Goal: Task Accomplishment & Management: Manage account settings

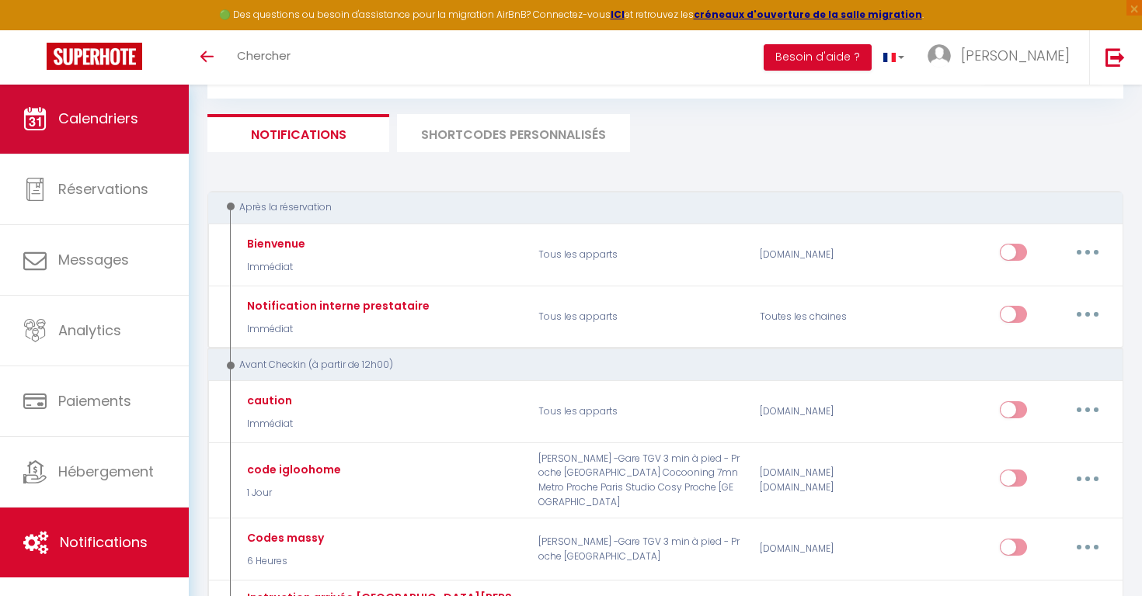
click at [103, 121] on span "Calendriers" at bounding box center [98, 118] width 80 height 19
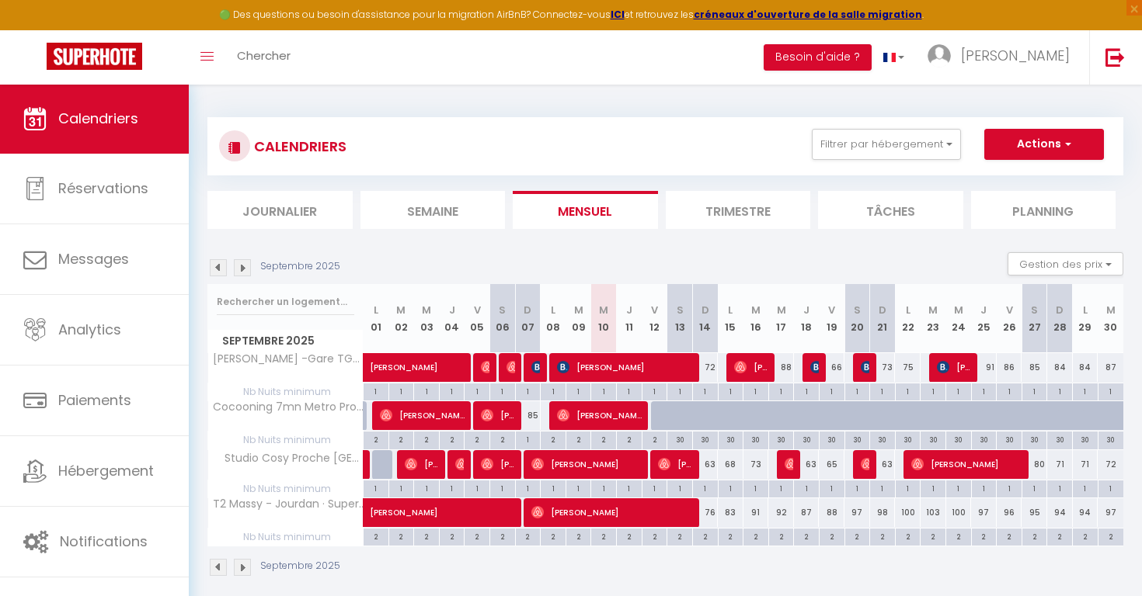
click at [664, 415] on div at bounding box center [664, 417] width 26 height 30
type input "85"
type input "Ven 12 Septembre 2025"
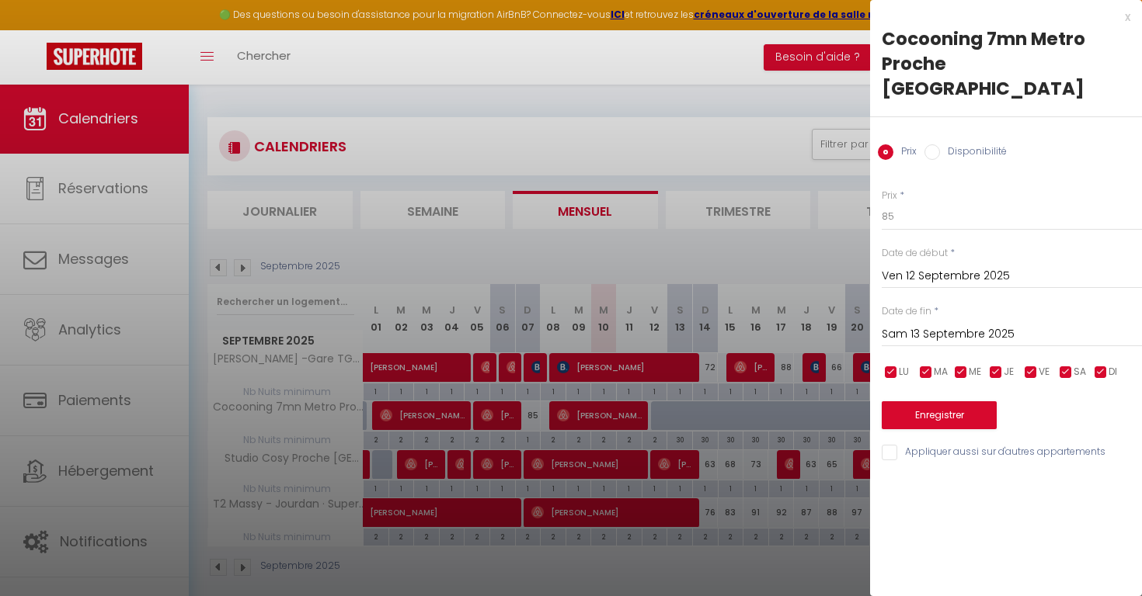
click at [907, 325] on input "Sam 13 Septembre 2025" at bounding box center [1012, 335] width 260 height 20
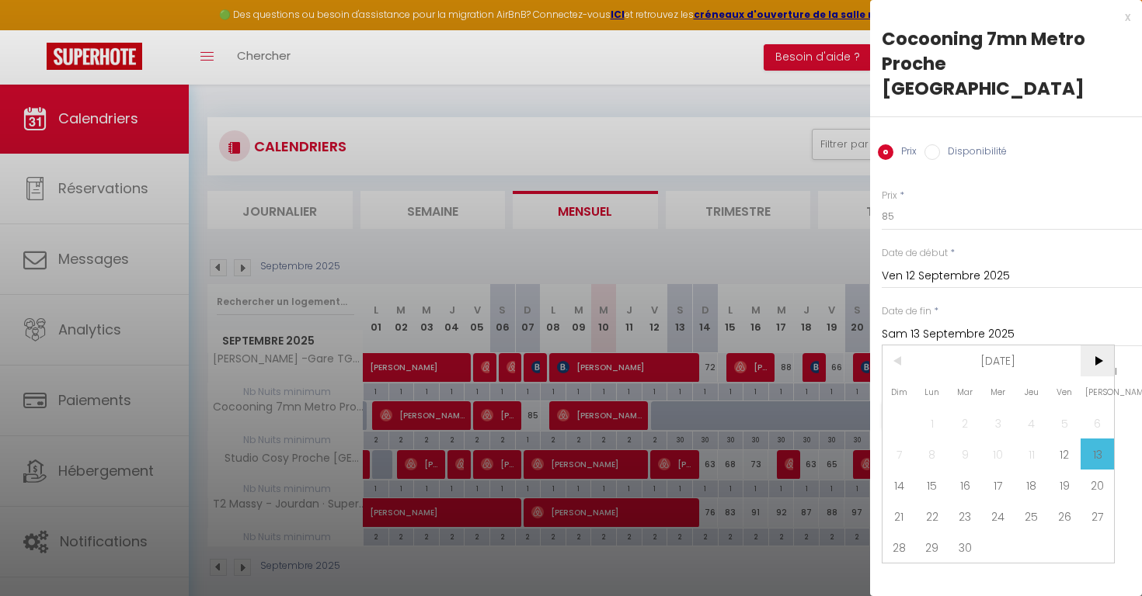
click at [1104, 346] on span ">" at bounding box center [1096, 361] width 33 height 31
click at [1070, 408] on span "5" at bounding box center [1064, 423] width 33 height 31
type input "Ven 05 Décembre 2025"
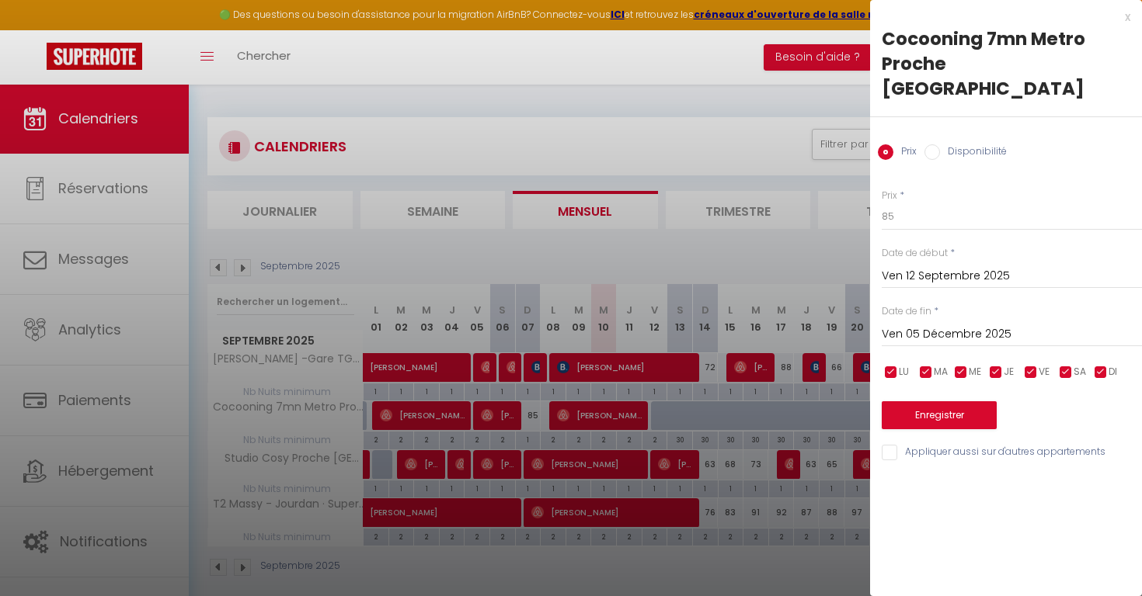
click at [955, 144] on label "Disponibilité" at bounding box center [973, 152] width 67 height 17
click at [940, 144] on input "Disponibilité" at bounding box center [932, 152] width 16 height 16
radio input "true"
radio input "false"
click at [911, 403] on button "Enregistrer" at bounding box center [939, 417] width 115 height 28
